Goal: Task Accomplishment & Management: Manage account settings

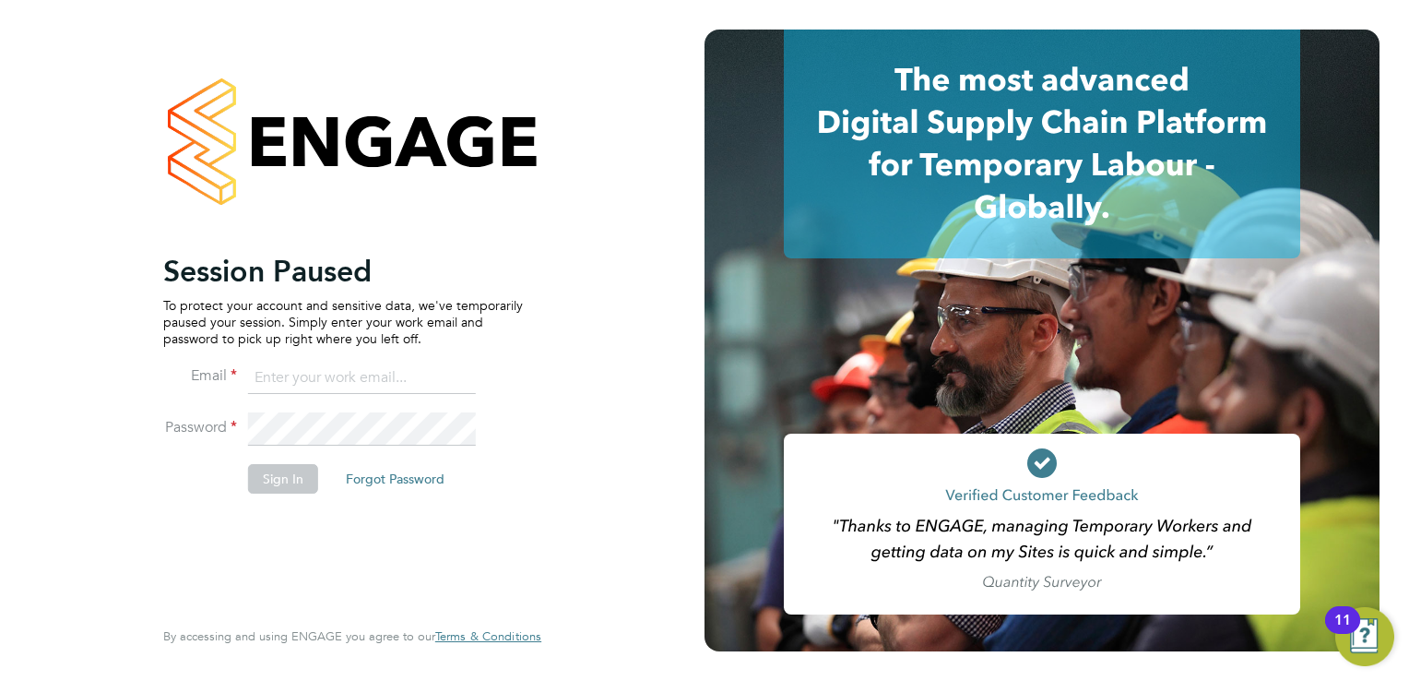
click at [339, 380] on input at bounding box center [362, 377] width 228 height 33
type input "[EMAIL_ADDRESS][DOMAIN_NAME]"
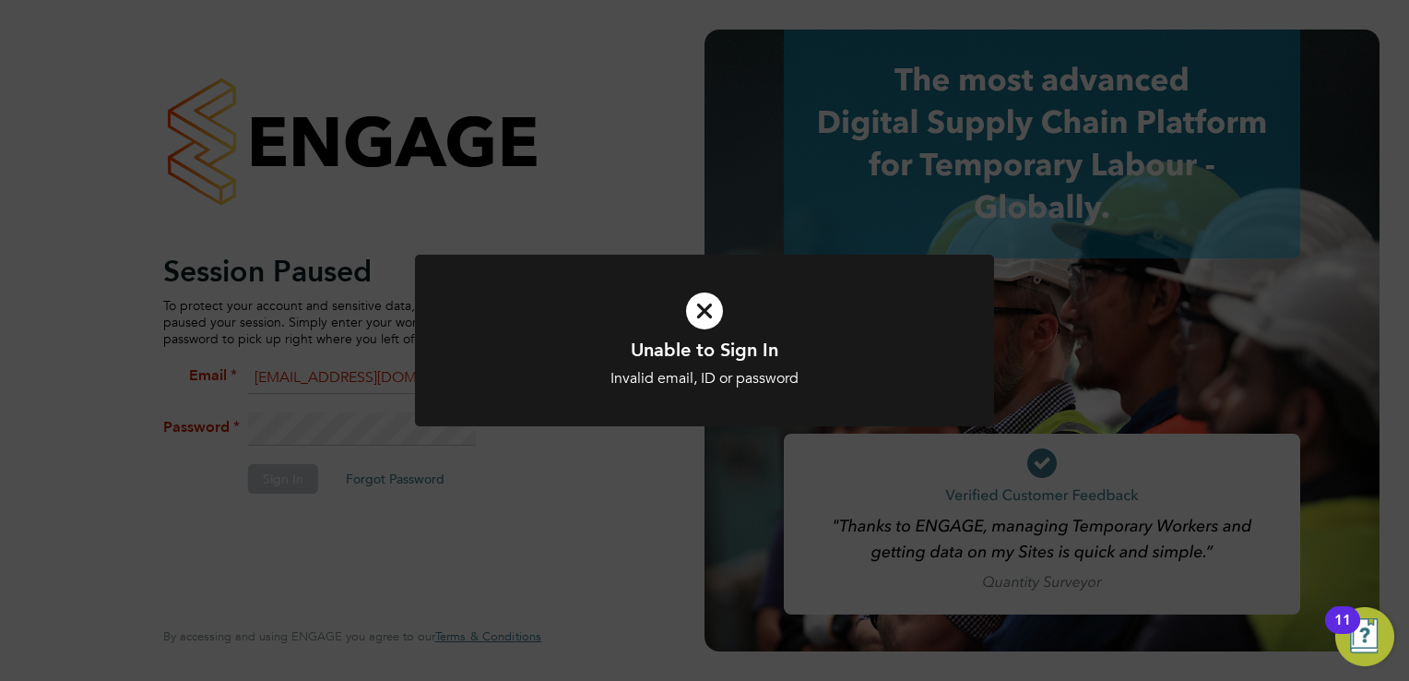
click at [701, 313] on icon at bounding box center [704, 311] width 479 height 72
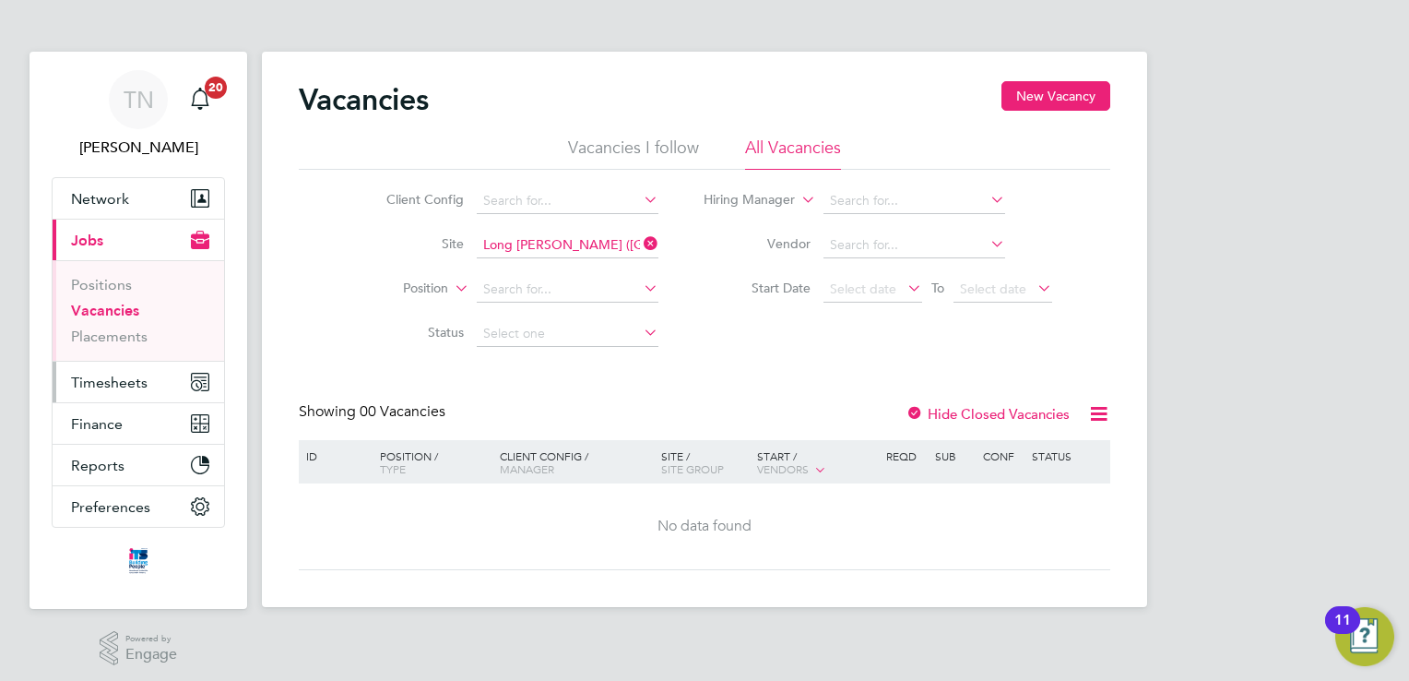
click at [103, 390] on button "Timesheets" at bounding box center [139, 381] width 172 height 41
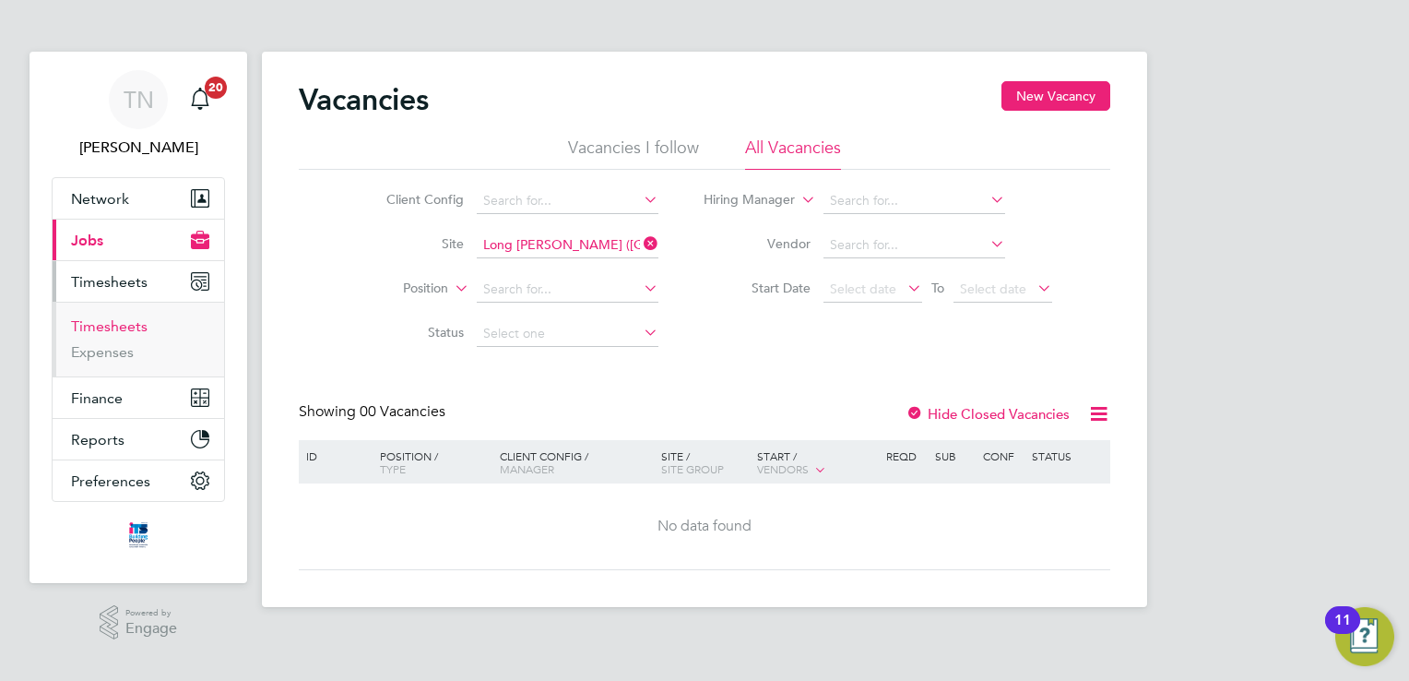
click at [112, 328] on link "Timesheets" at bounding box center [109, 326] width 77 height 18
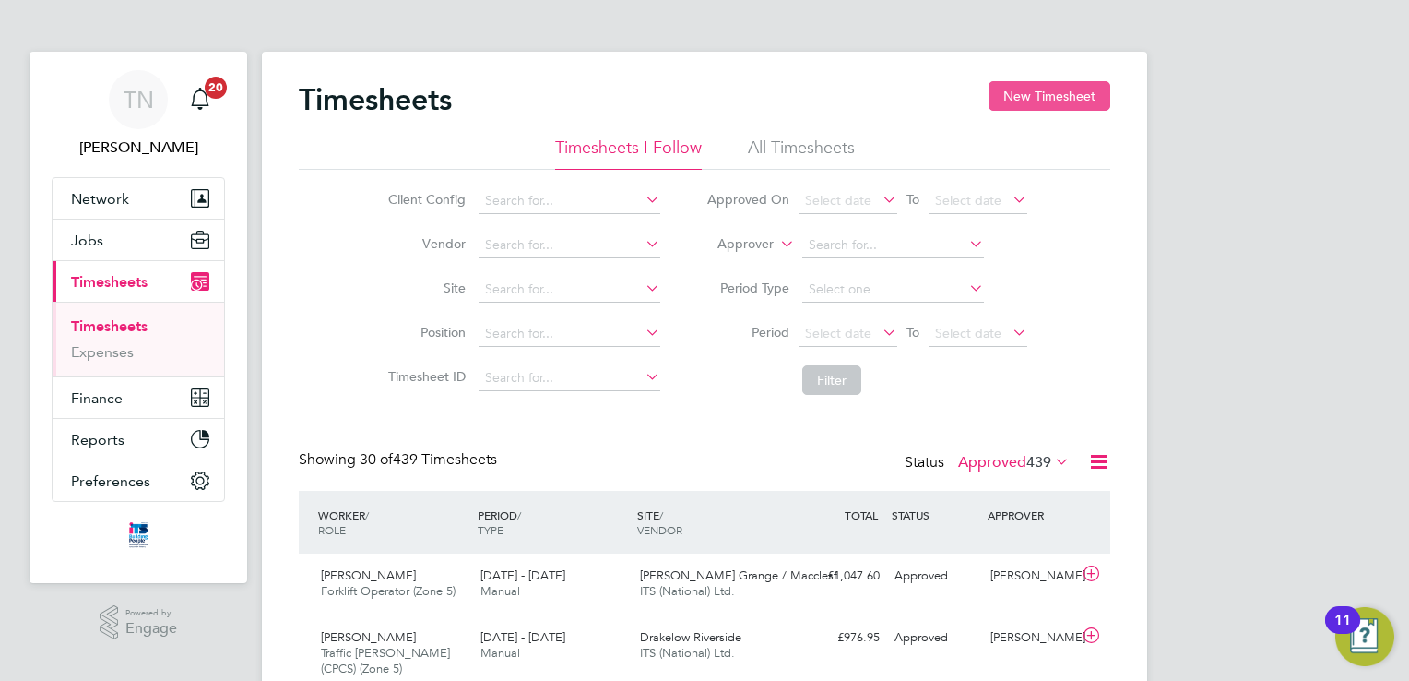
click at [1022, 94] on button "New Timesheet" at bounding box center [1050, 96] width 122 height 30
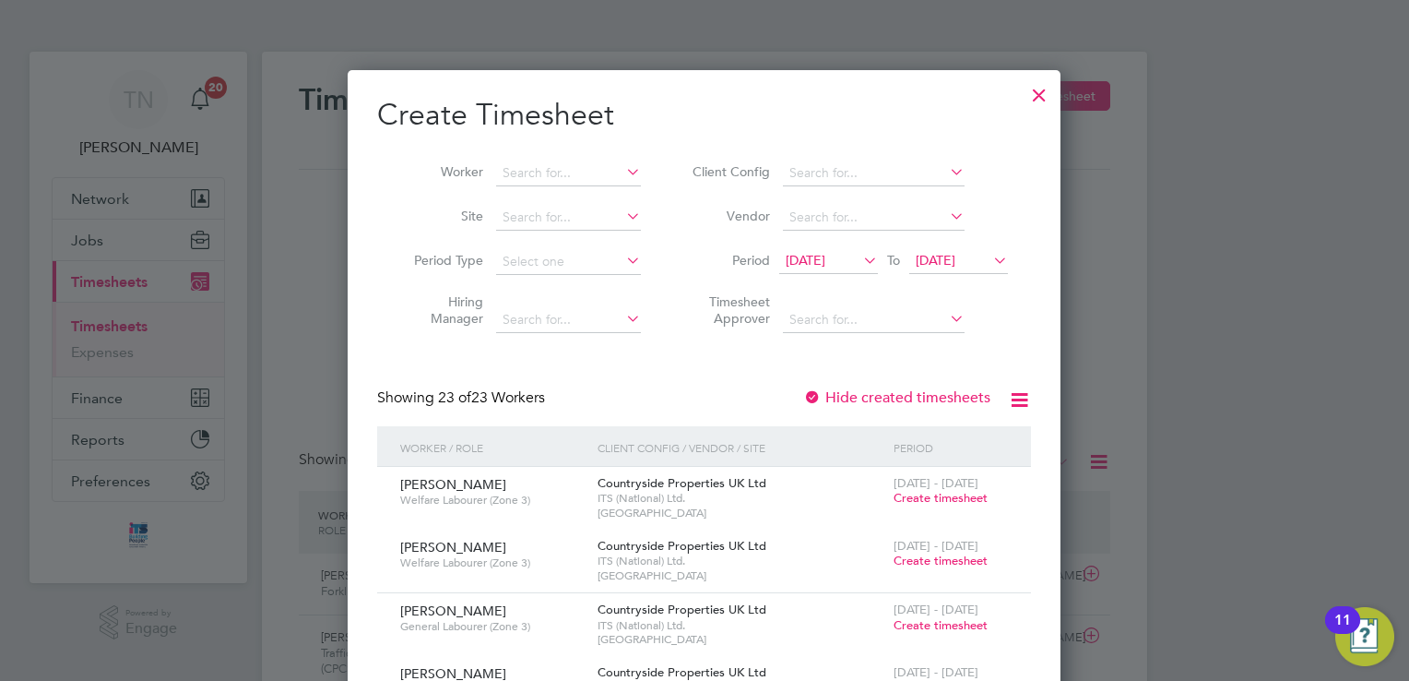
click at [989, 261] on icon at bounding box center [989, 260] width 0 height 26
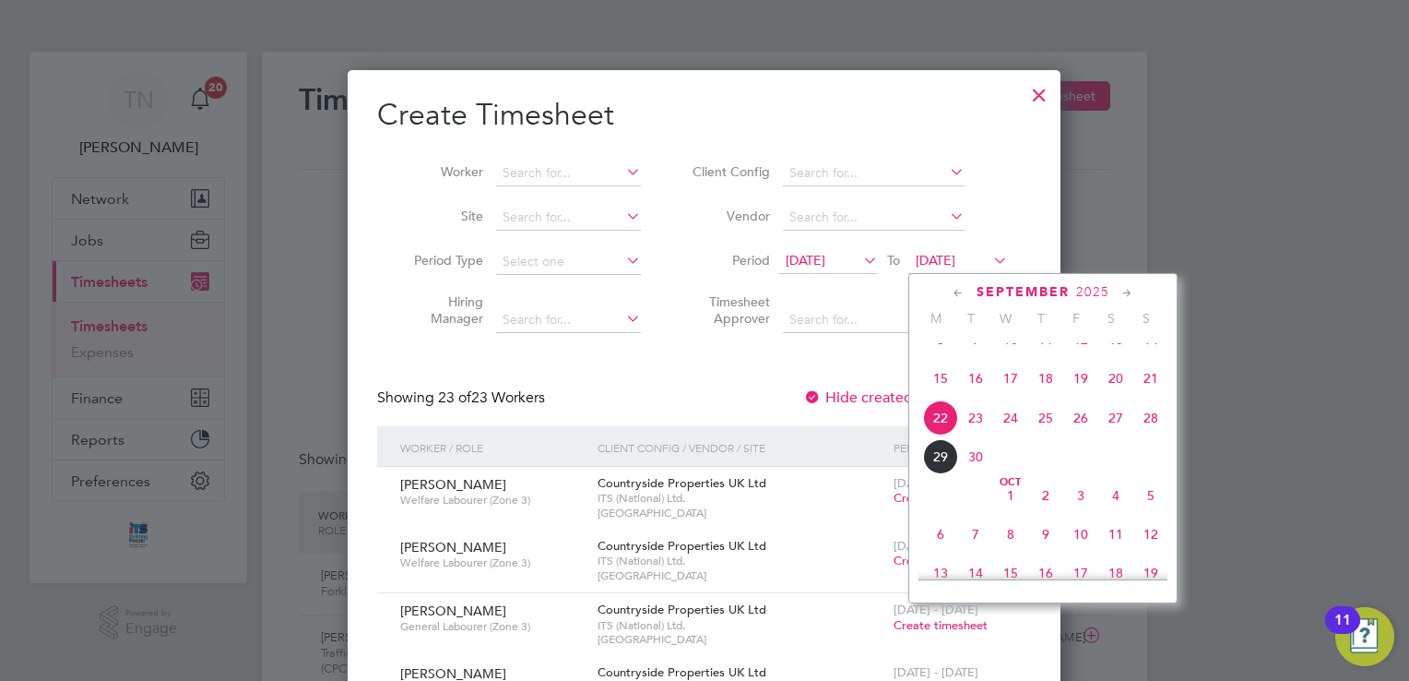
click at [1155, 435] on span "28" at bounding box center [1150, 417] width 35 height 35
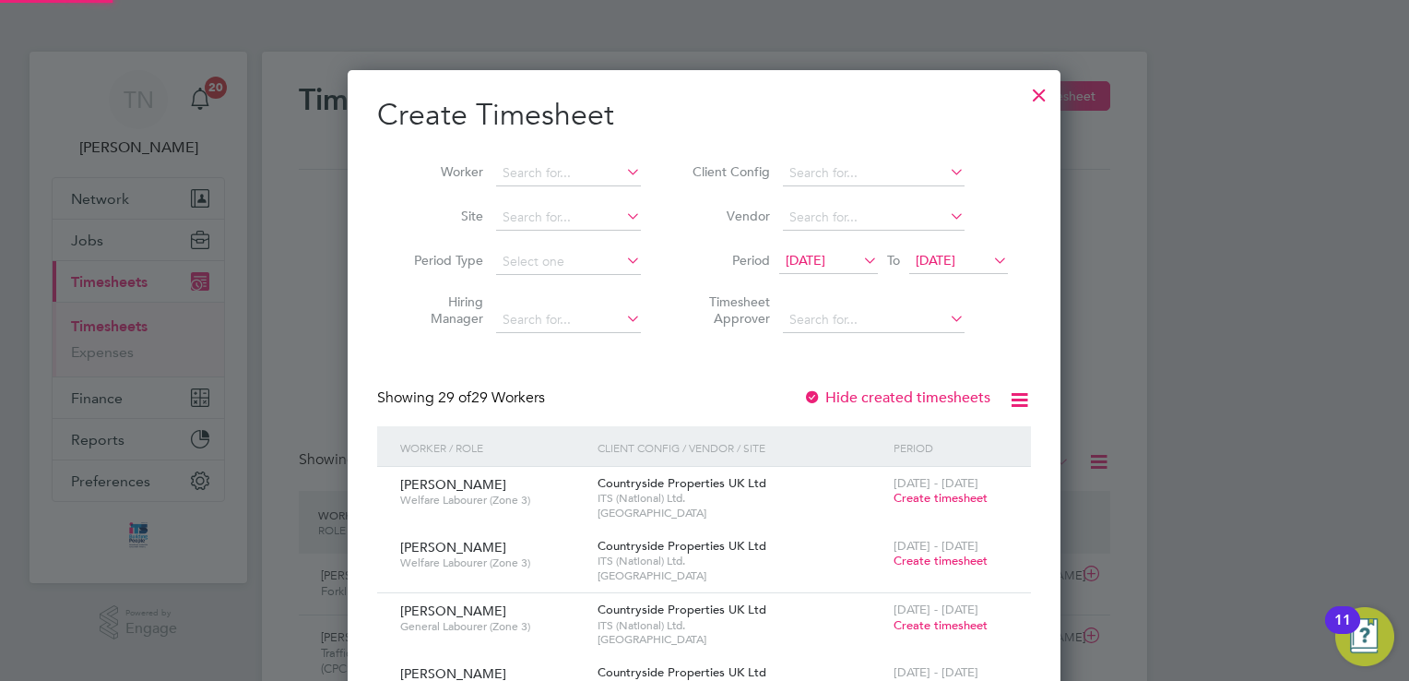
click at [825, 260] on span "[DATE]" at bounding box center [806, 260] width 40 height 17
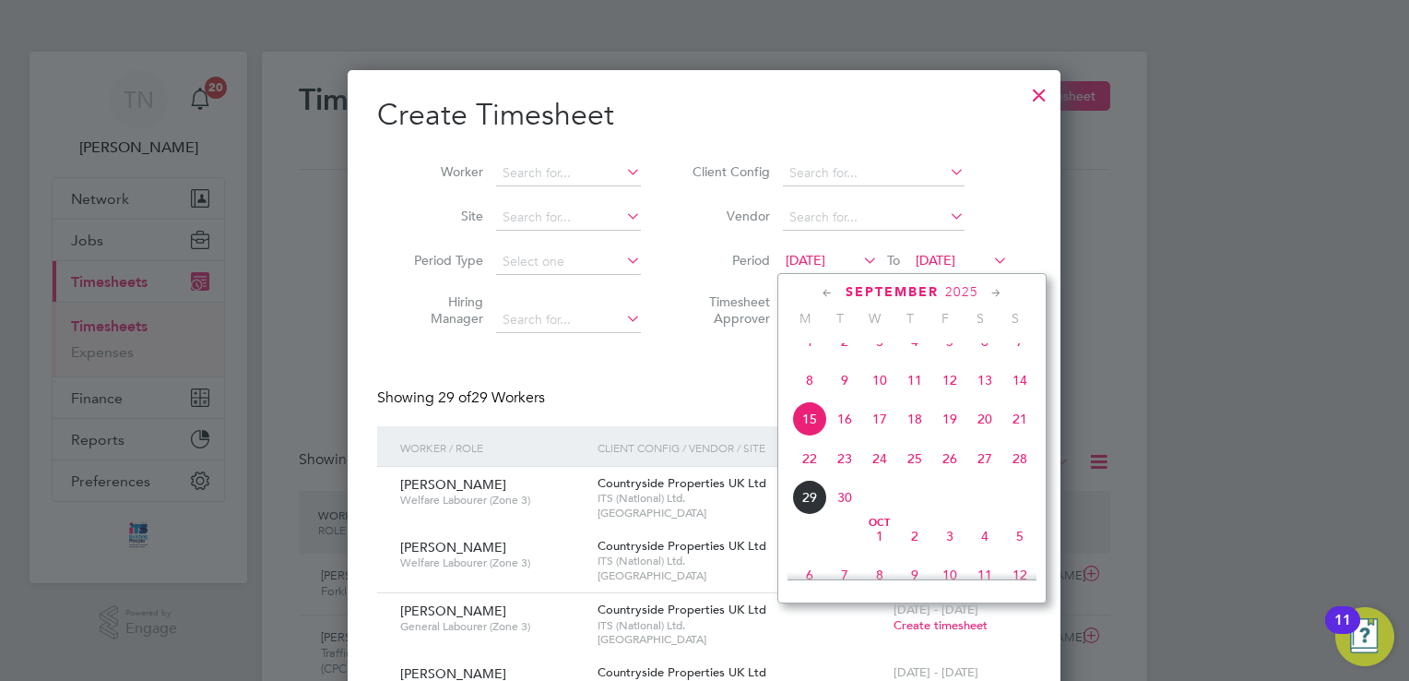
click at [819, 476] on span "22" at bounding box center [809, 458] width 35 height 35
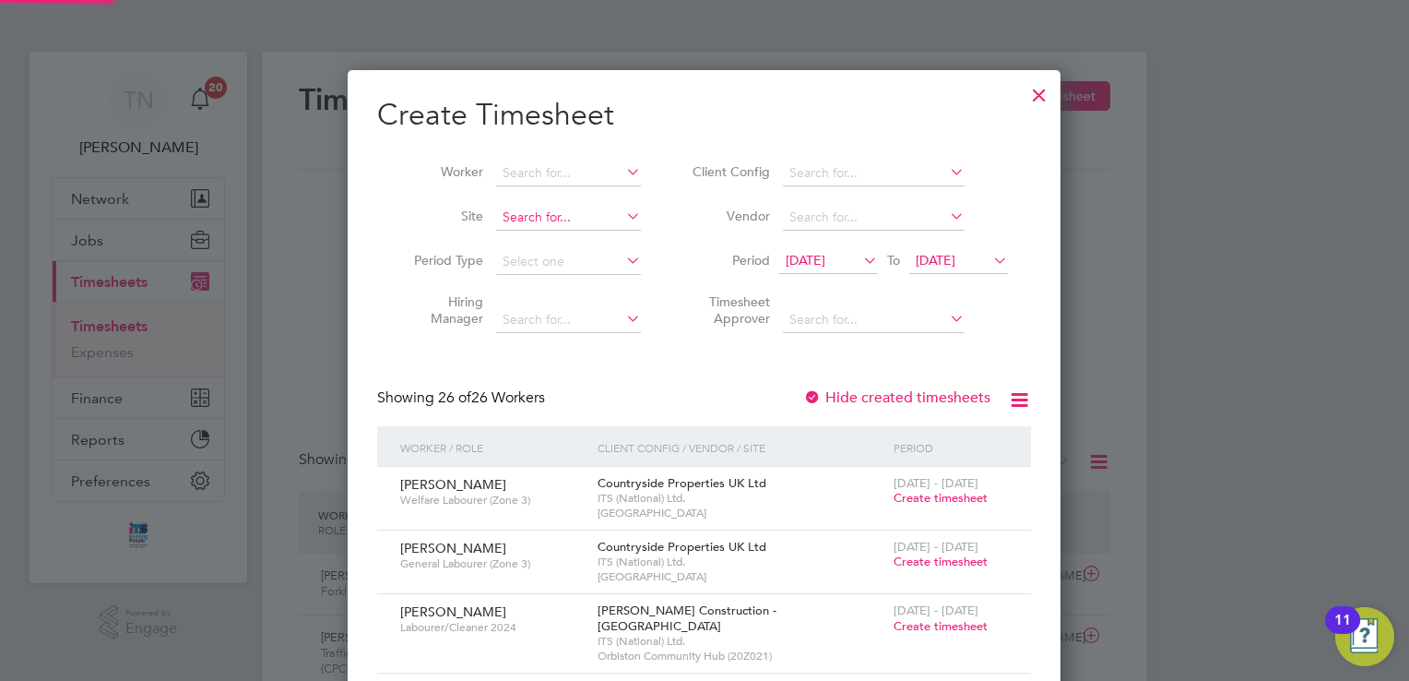
click at [534, 218] on input at bounding box center [568, 218] width 145 height 26
click at [551, 233] on li "Shottery ( The Ch ancery)" at bounding box center [574, 242] width 157 height 25
type input "Shottery (The Chancery)"
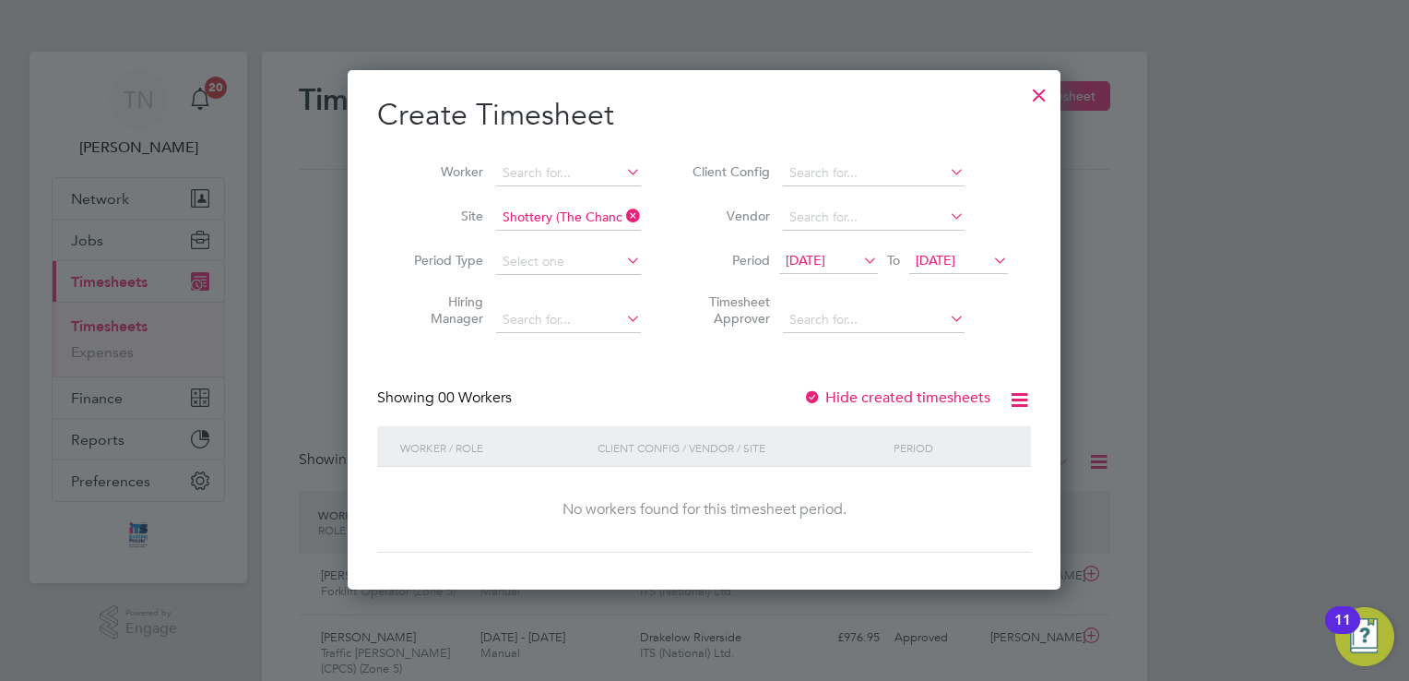
click at [936, 395] on label "Hide created timesheets" at bounding box center [896, 397] width 187 height 18
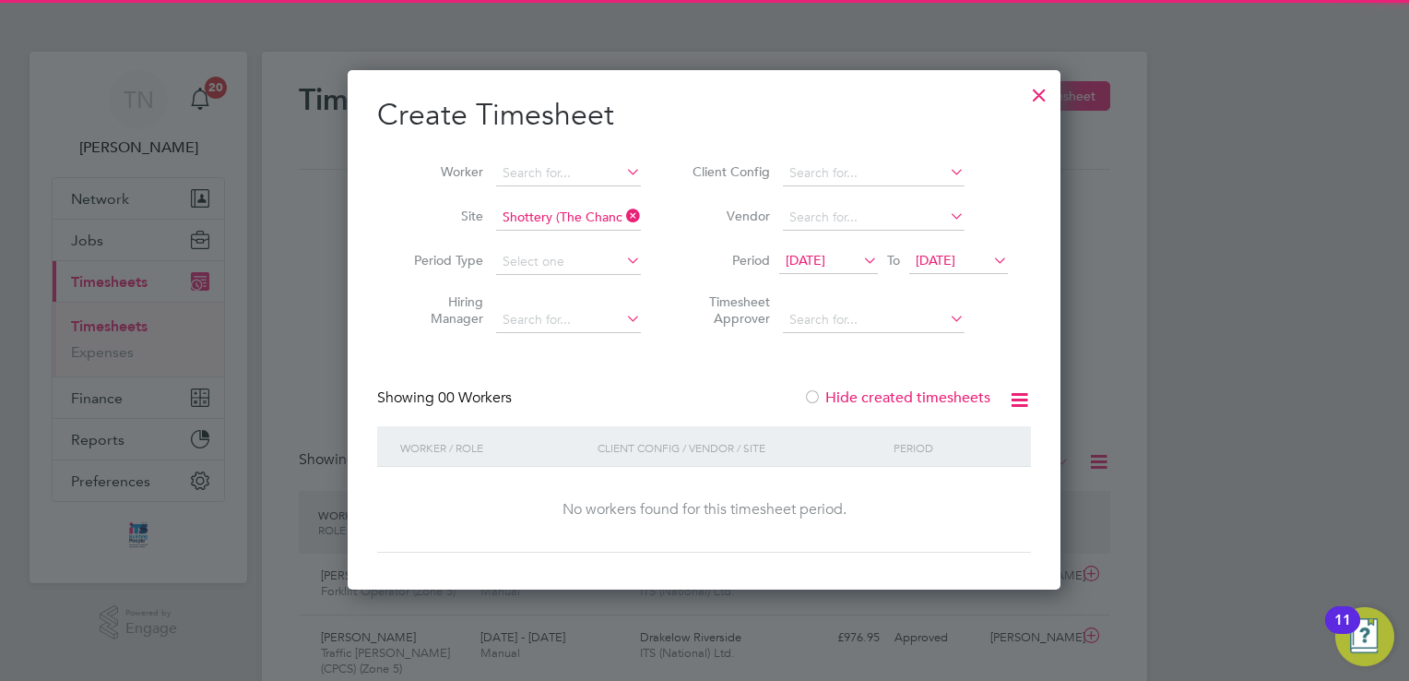
click at [861, 389] on label "Hide created timesheets" at bounding box center [896, 397] width 187 height 18
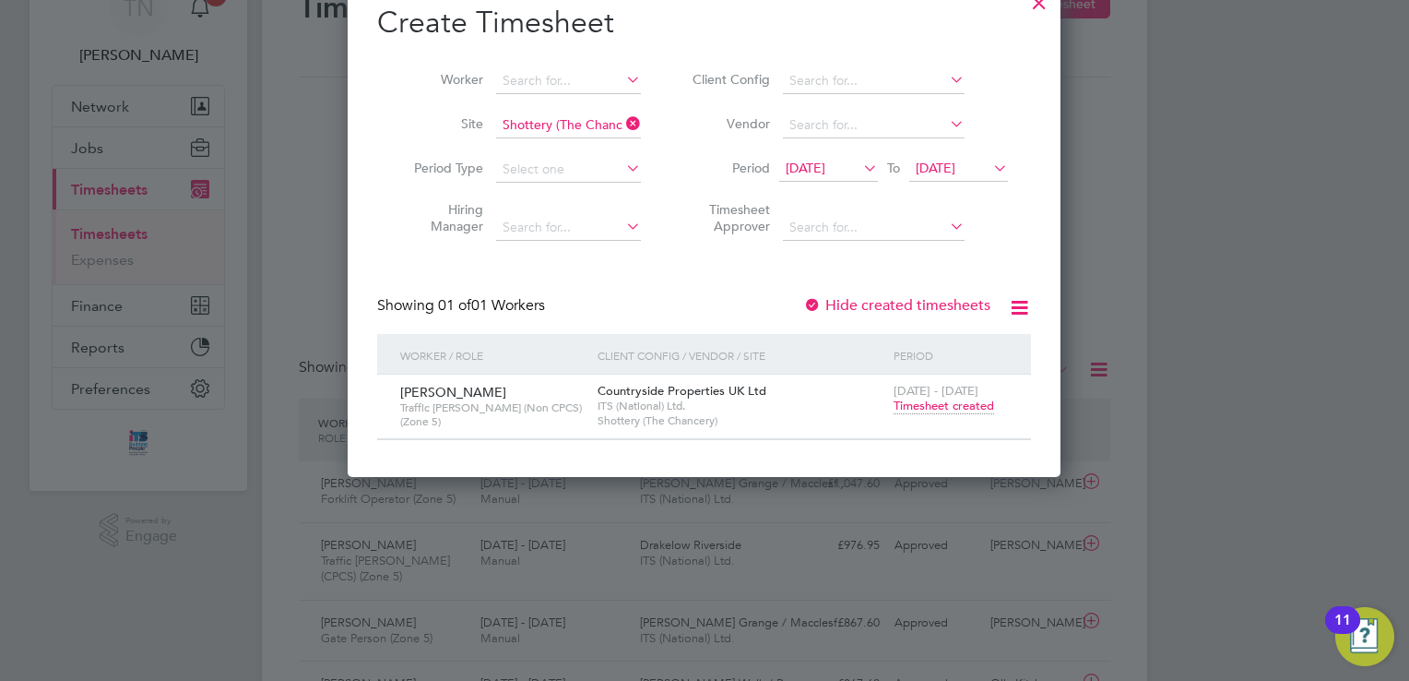
click at [948, 404] on span "Timesheet created" at bounding box center [944, 405] width 101 height 17
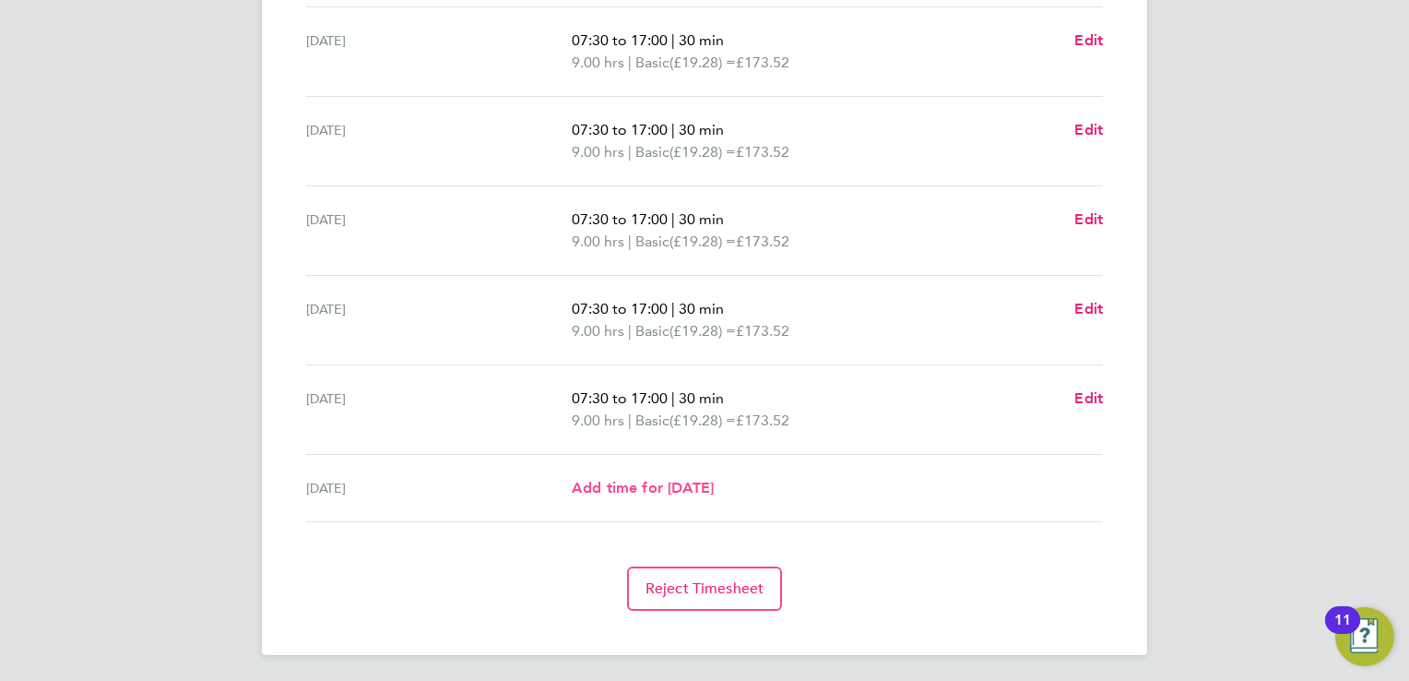
click at [708, 487] on span "Add time for [DATE]" at bounding box center [643, 488] width 142 height 18
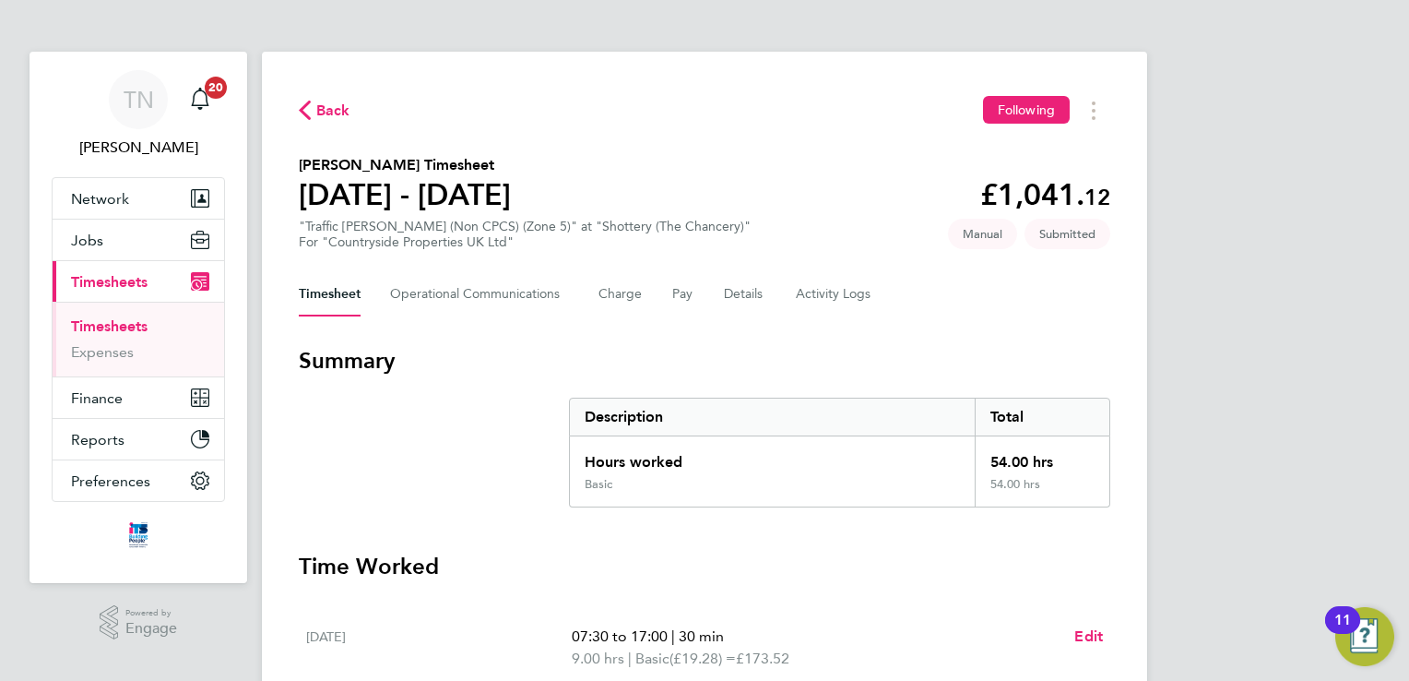
select select "30"
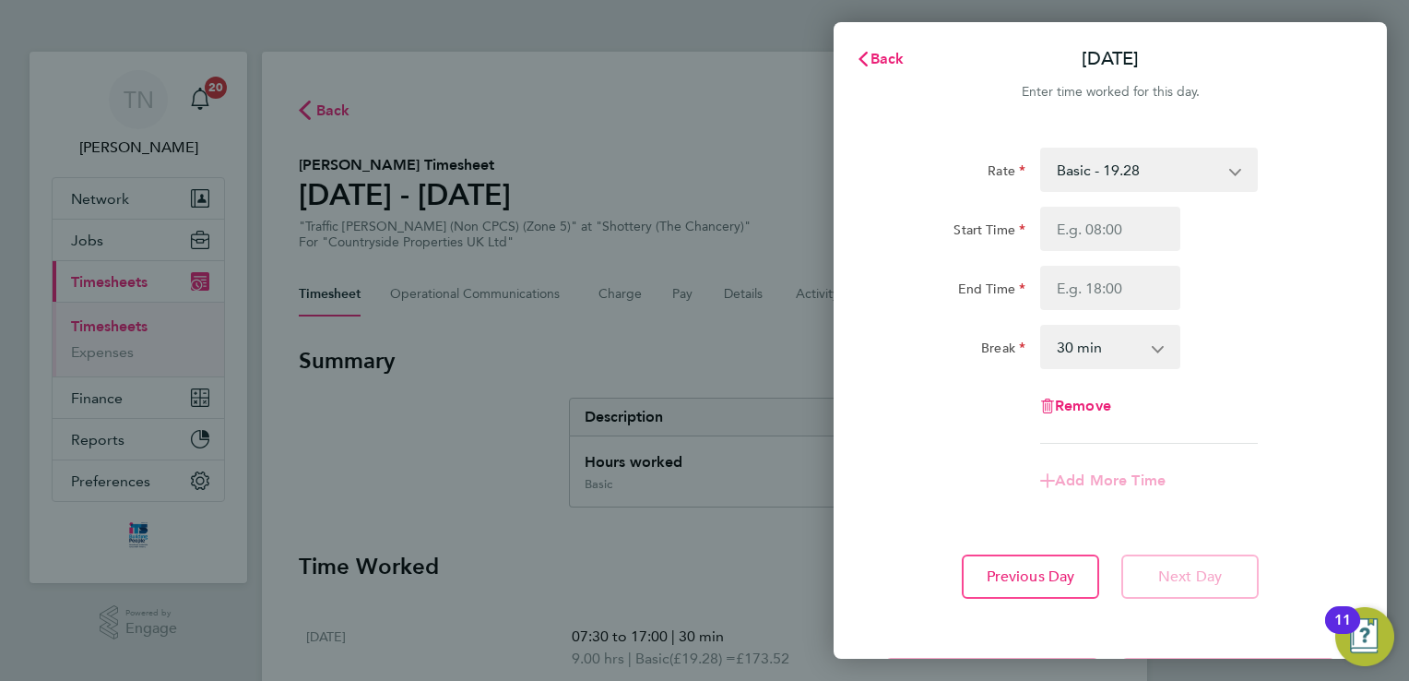
click at [1103, 253] on div "Start Time End Time" at bounding box center [1110, 258] width 465 height 103
click at [1099, 238] on input "Start Time" at bounding box center [1110, 229] width 140 height 44
type input "07:30"
type input "17:00"
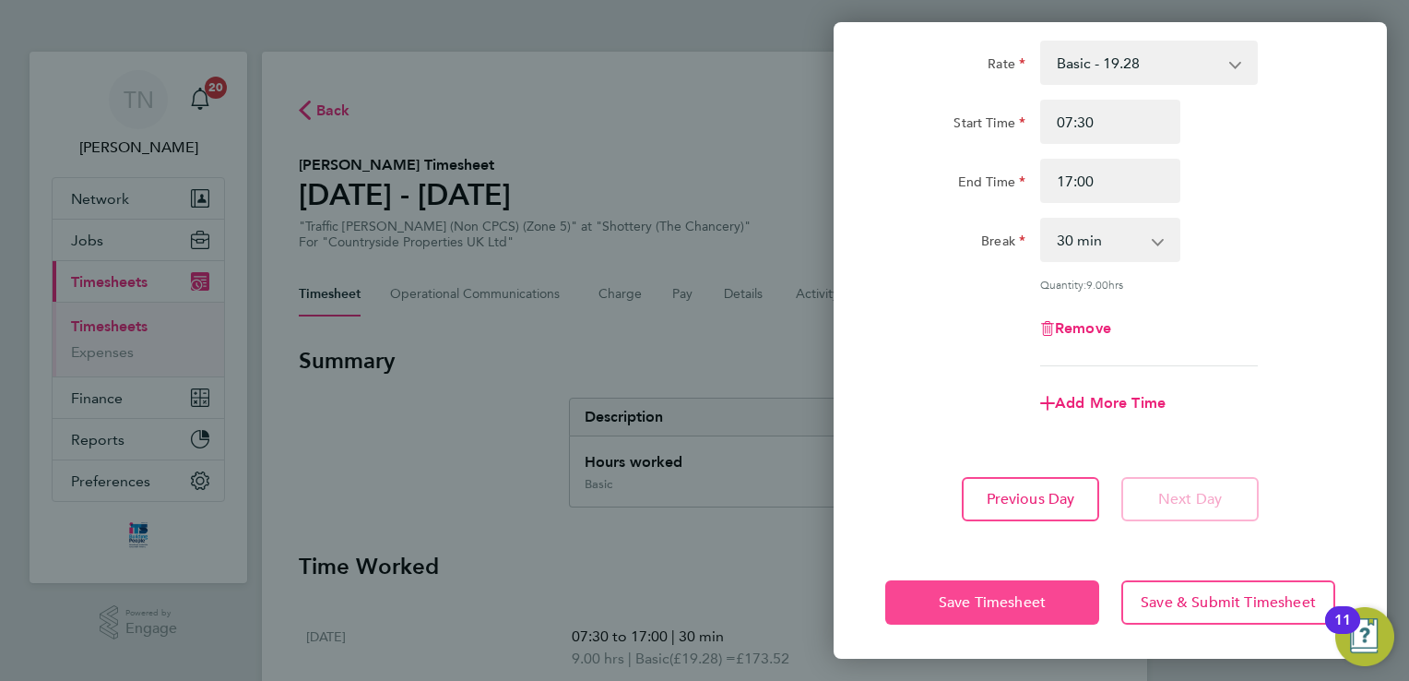
click at [1000, 610] on button "Save Timesheet" at bounding box center [992, 602] width 214 height 44
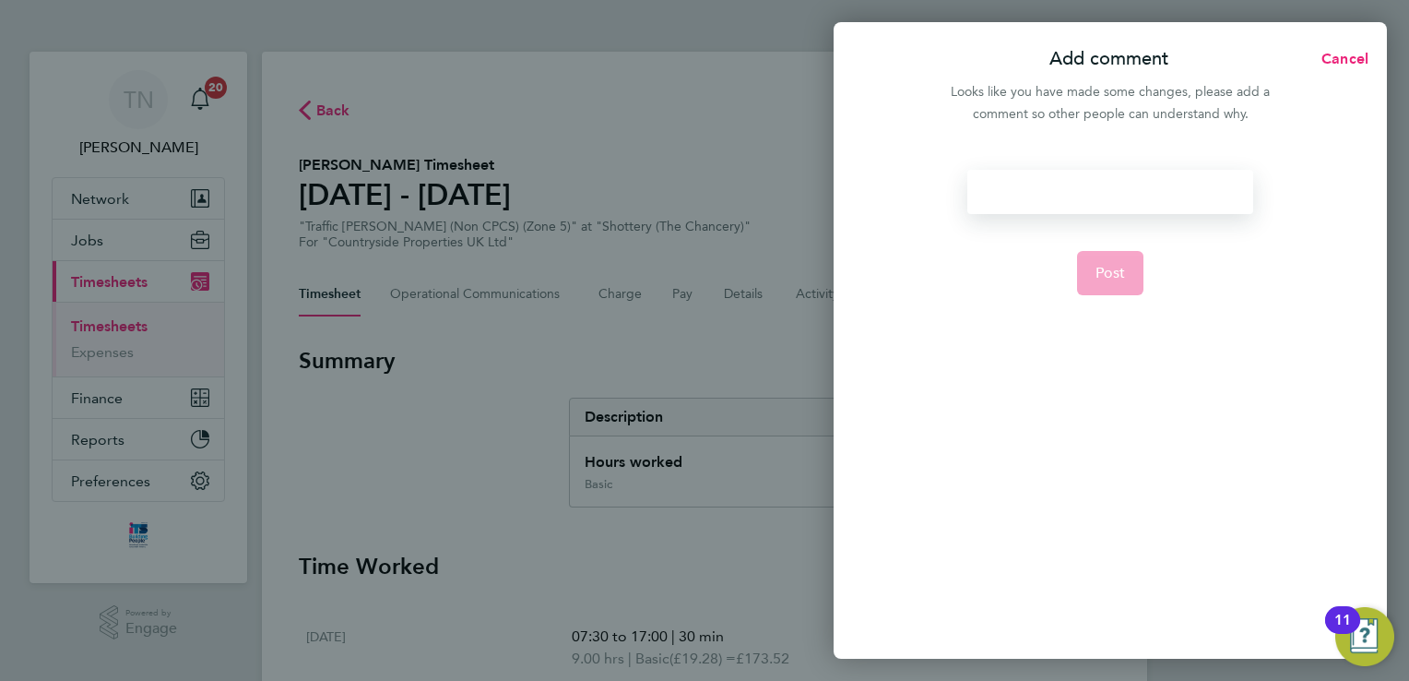
click at [1143, 193] on div at bounding box center [1109, 192] width 285 height 44
click at [1142, 193] on div at bounding box center [1109, 192] width 285 height 44
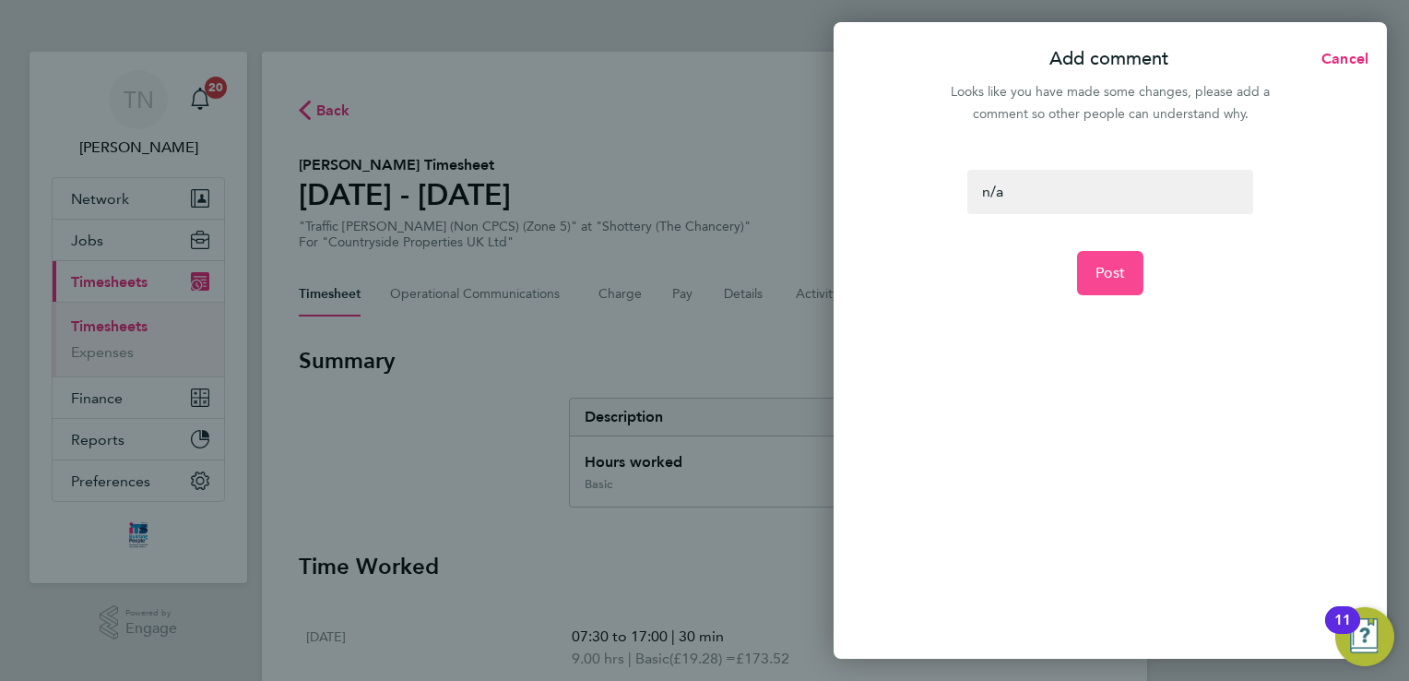
click at [1110, 274] on span "Post" at bounding box center [1110, 273] width 30 height 18
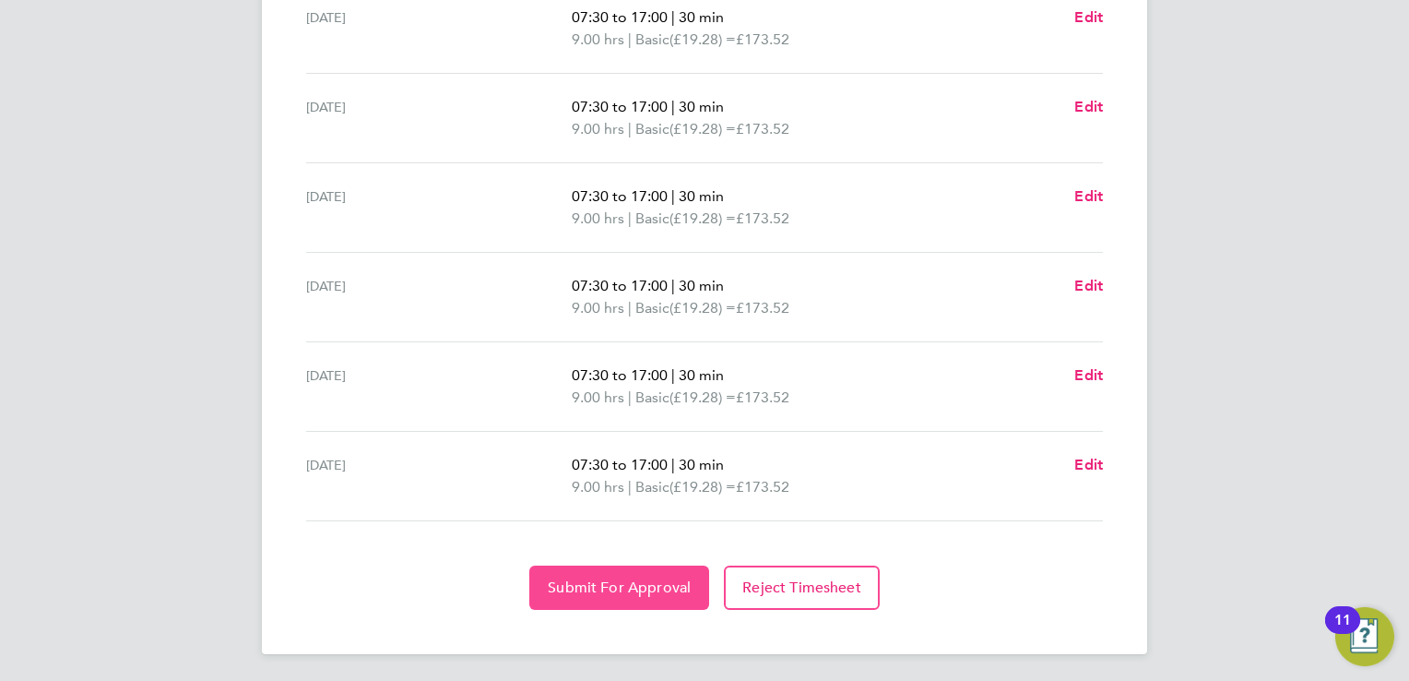
click at [643, 568] on button "Submit For Approval" at bounding box center [619, 587] width 180 height 44
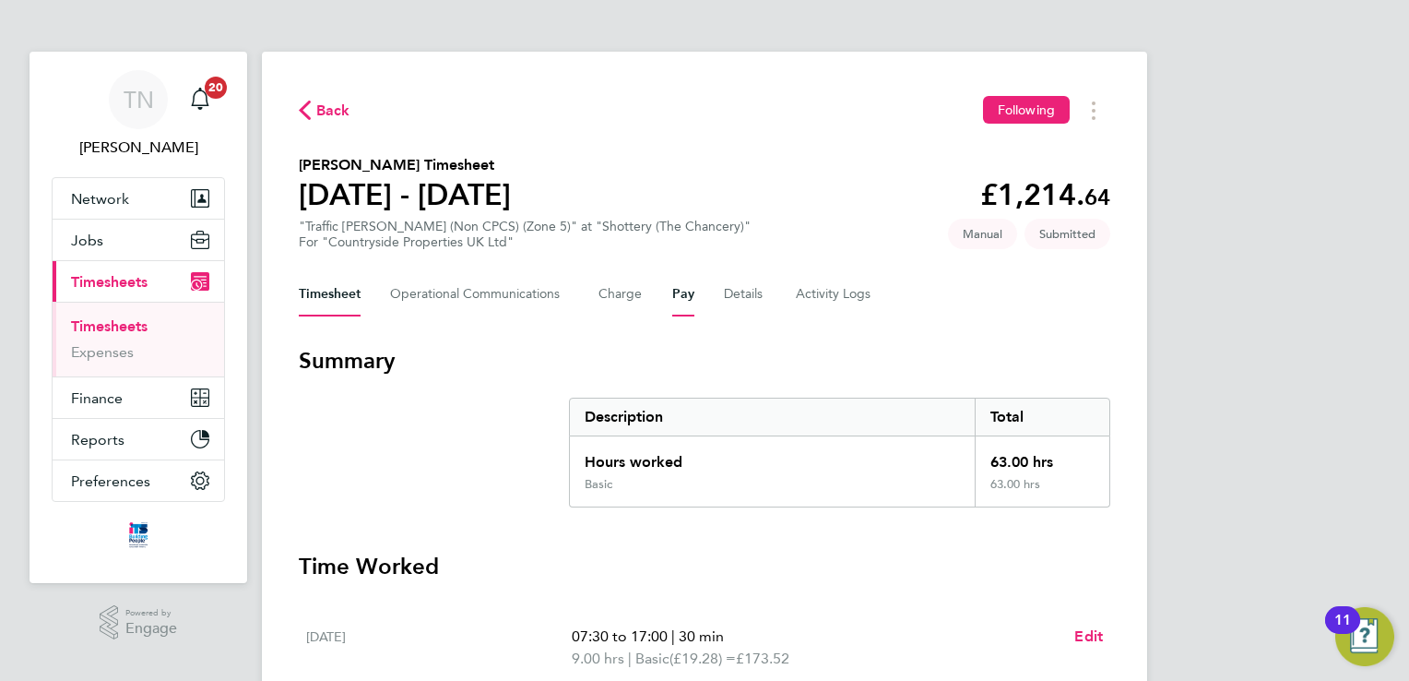
click at [687, 292] on button "Pay" at bounding box center [683, 294] width 22 height 44
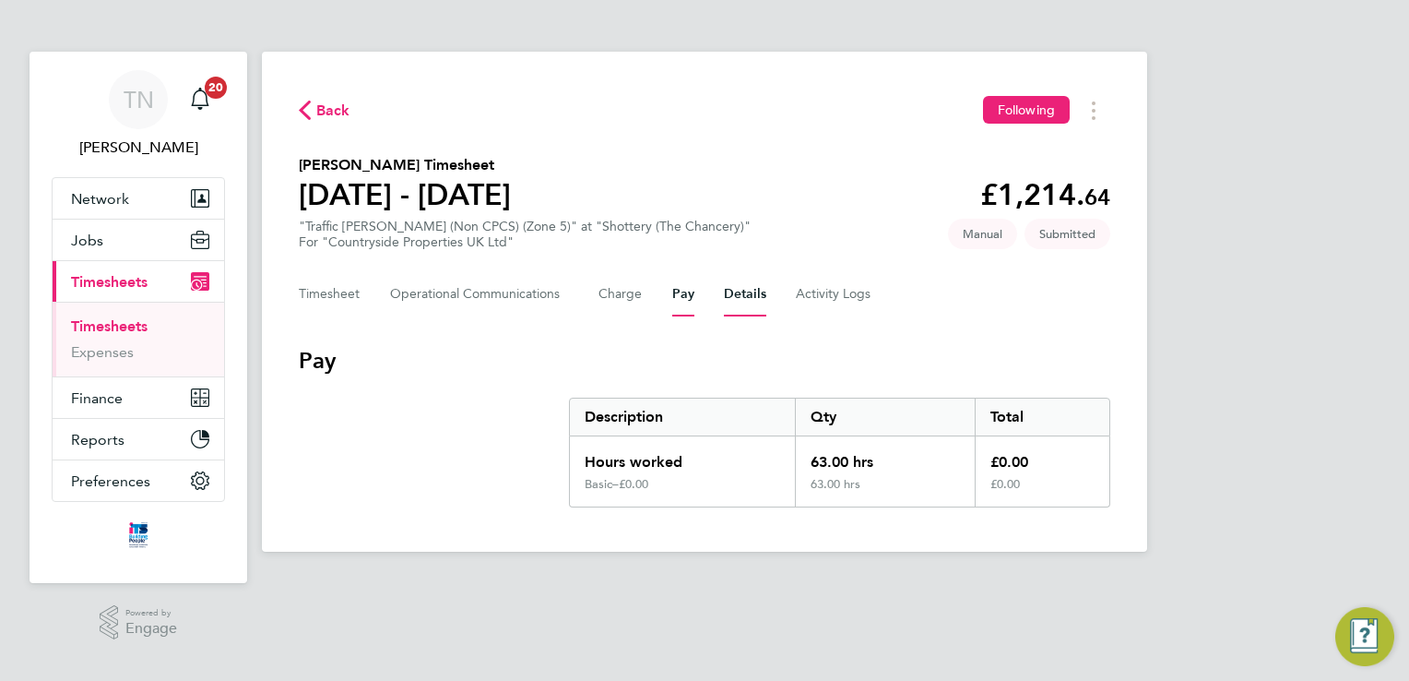
click at [741, 302] on button "Details" at bounding box center [745, 294] width 42 height 44
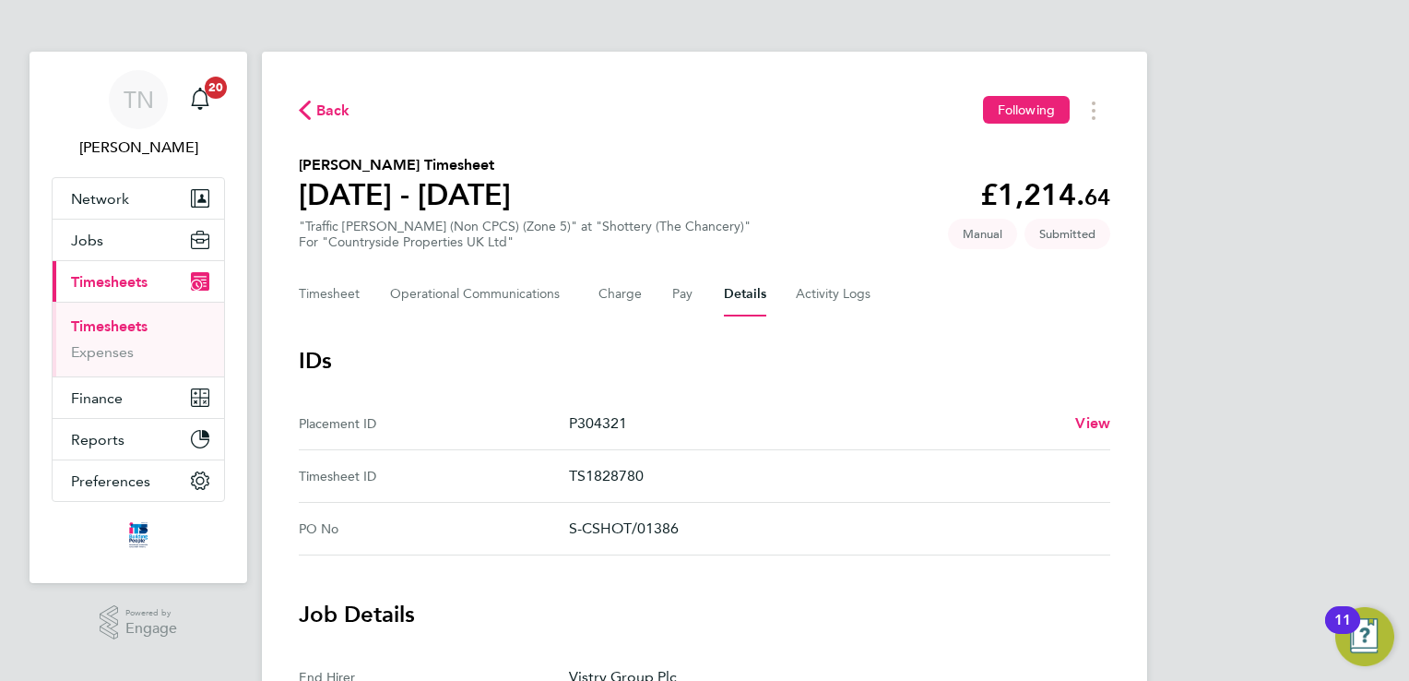
click at [328, 108] on span "Back" at bounding box center [333, 111] width 34 height 22
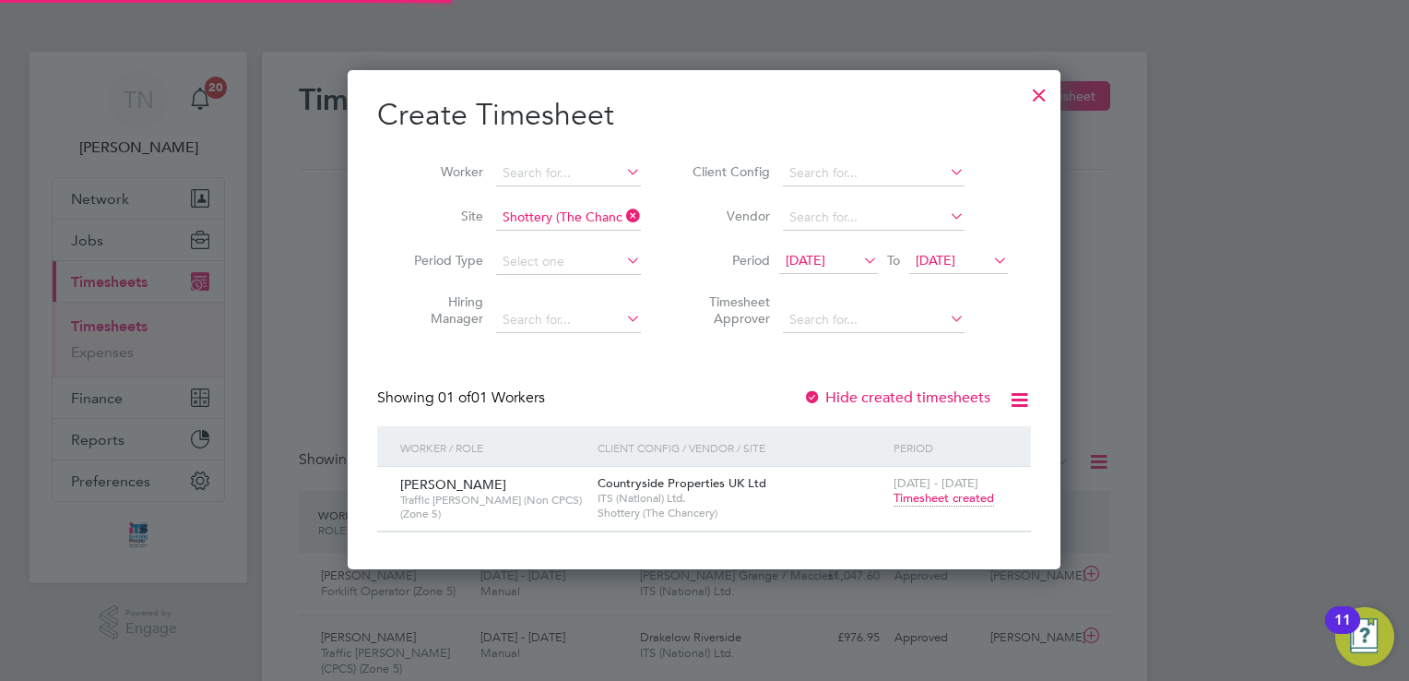
scroll to position [46, 160]
